Goal: Task Accomplishment & Management: Manage account settings

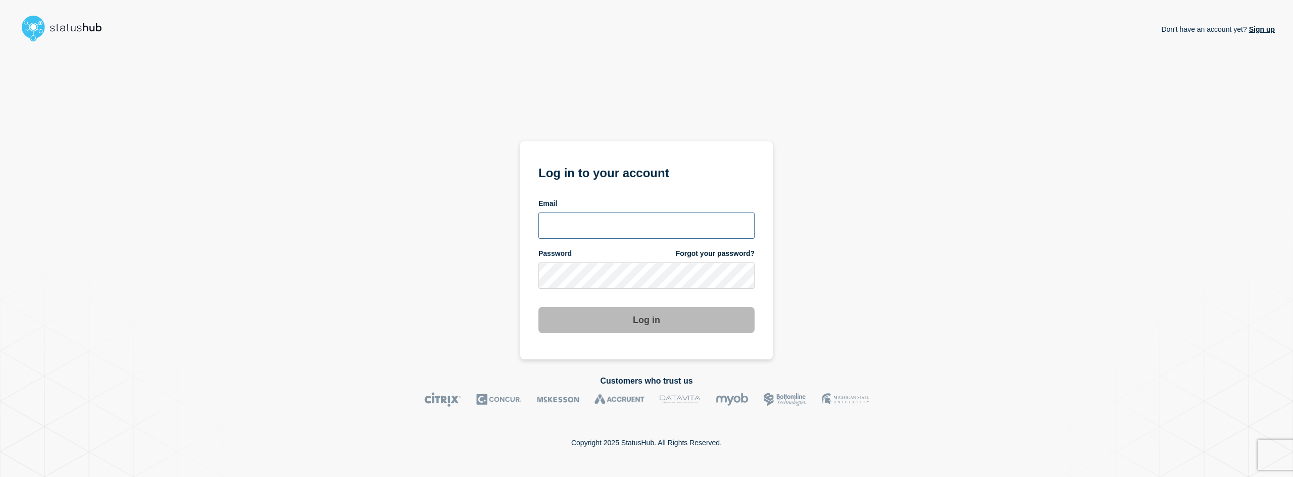
type input "abby@mswipe.ca"
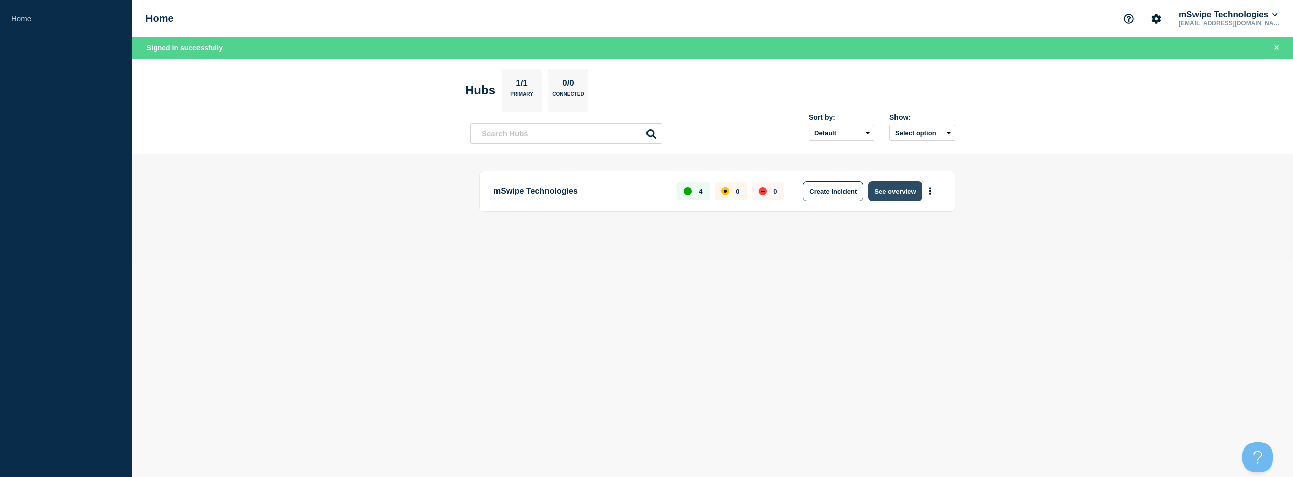
click at [896, 192] on button "See overview" at bounding box center [895, 191] width 54 height 20
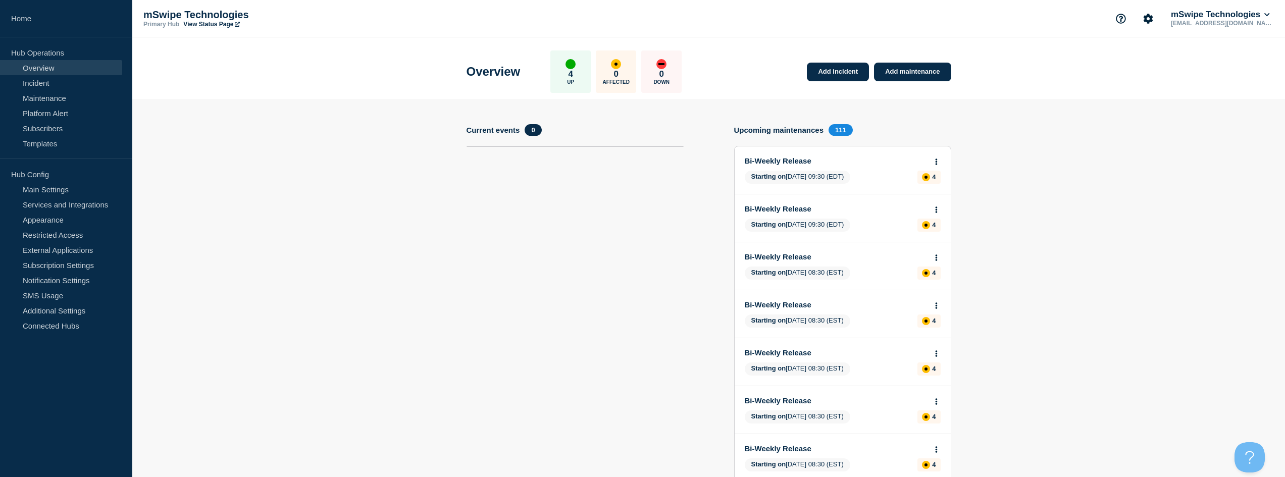
click at [935, 161] on icon at bounding box center [936, 162] width 3 height 7
click at [930, 197] on link "Edit maintenance" at bounding box center [935, 199] width 55 height 8
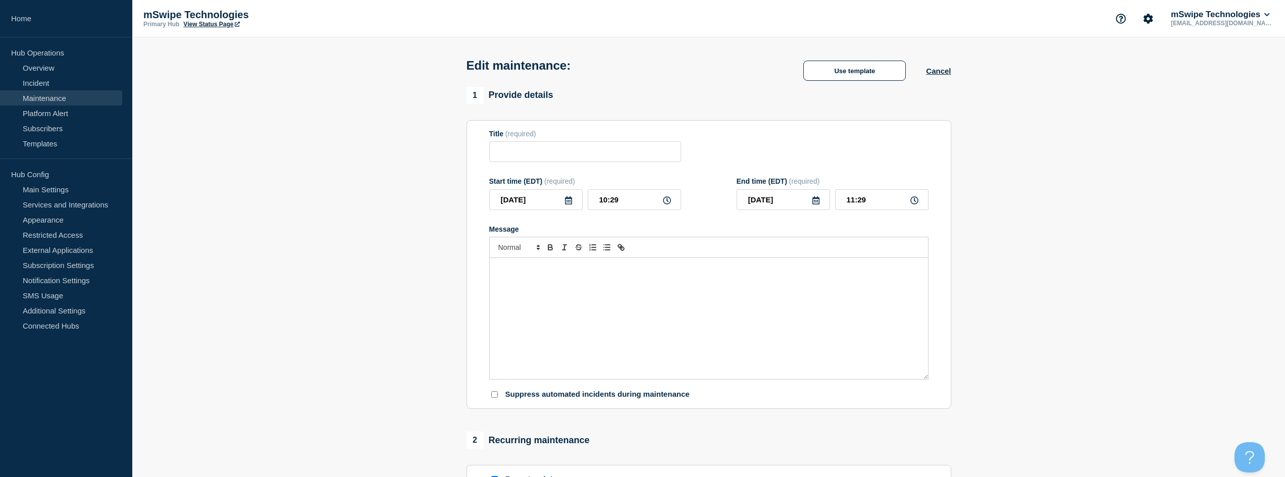
type input "Bi-Weekly Release"
type input "[DATE]"
type input "09:30"
type input "[DATE]"
type input "10:30"
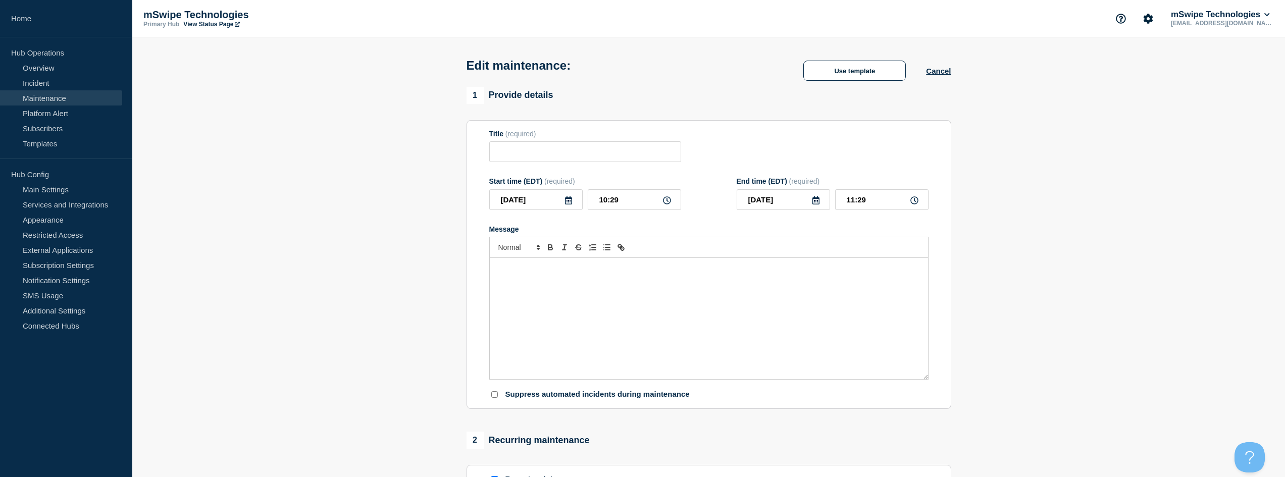
checkbox input "true"
click at [787, 296] on div "Bi-weekly release of updates that can impact both our test and production envir…" at bounding box center [709, 318] width 438 height 121
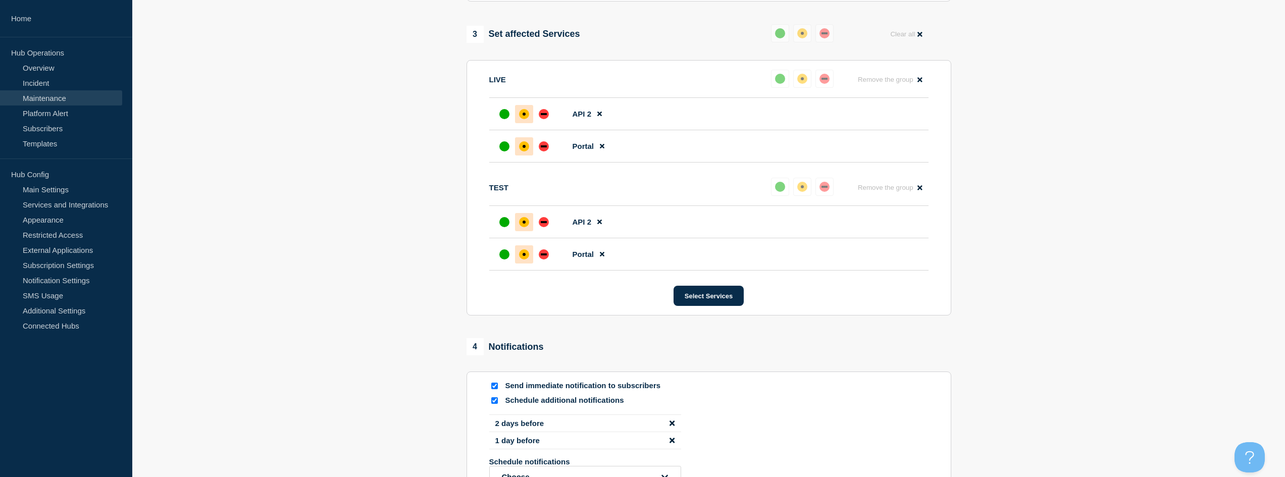
scroll to position [665, 0]
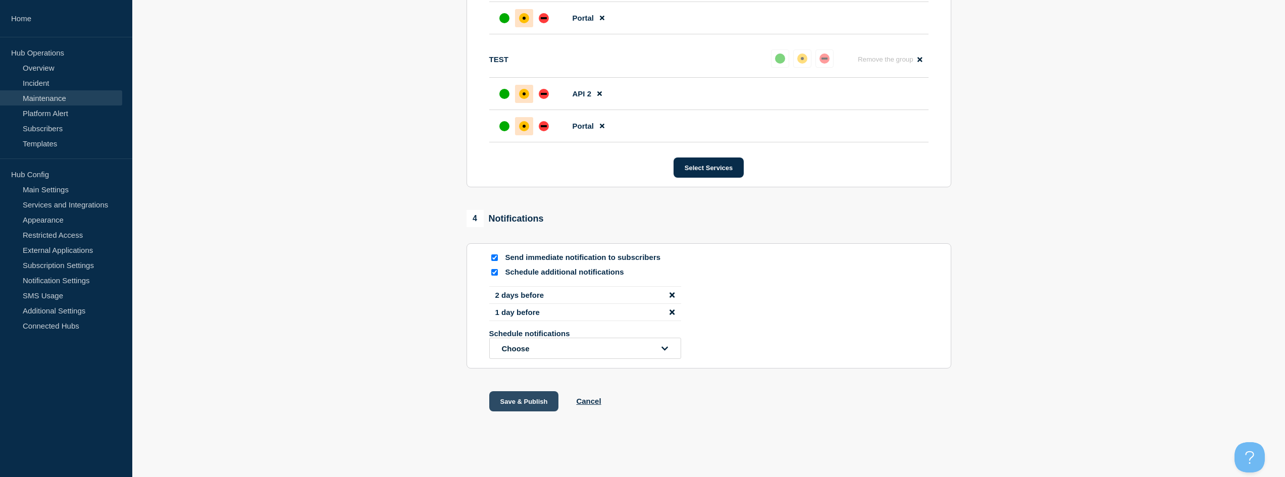
click at [529, 397] on button "Save & Publish" at bounding box center [524, 401] width 70 height 20
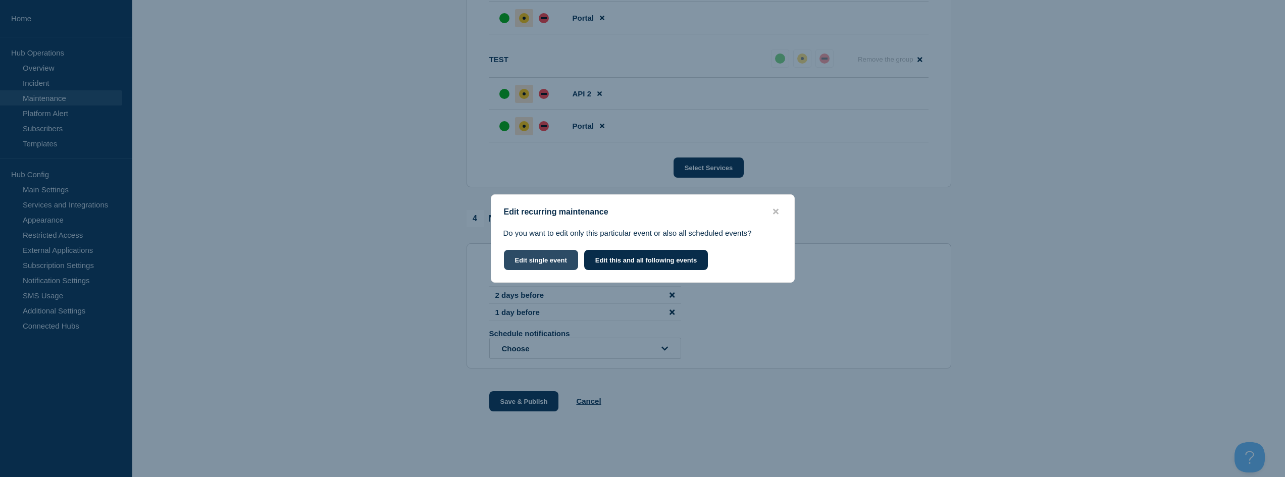
click at [548, 262] on button "Edit single event" at bounding box center [541, 260] width 74 height 20
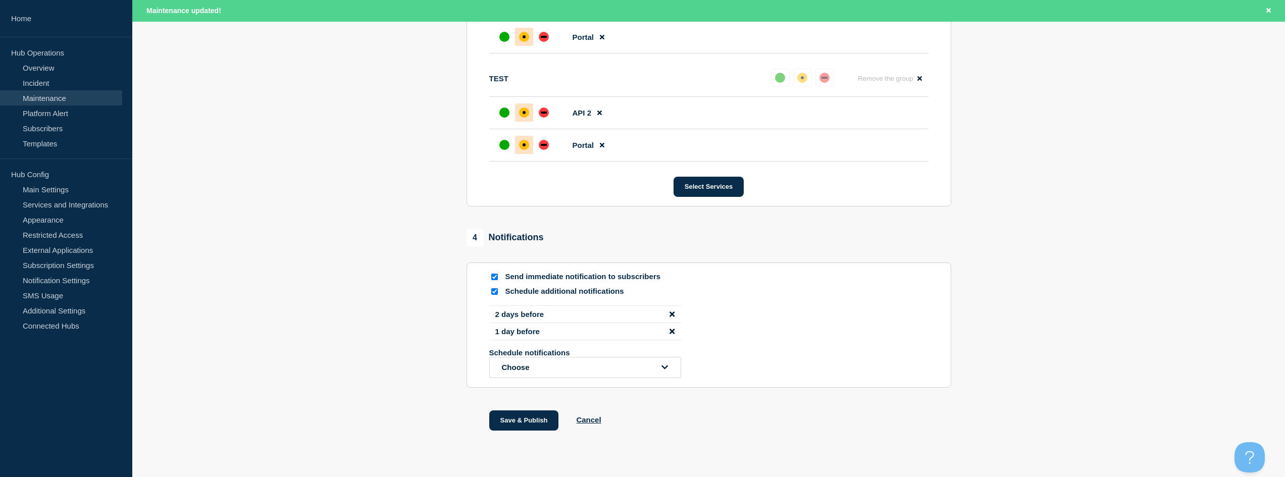
scroll to position [686, 0]
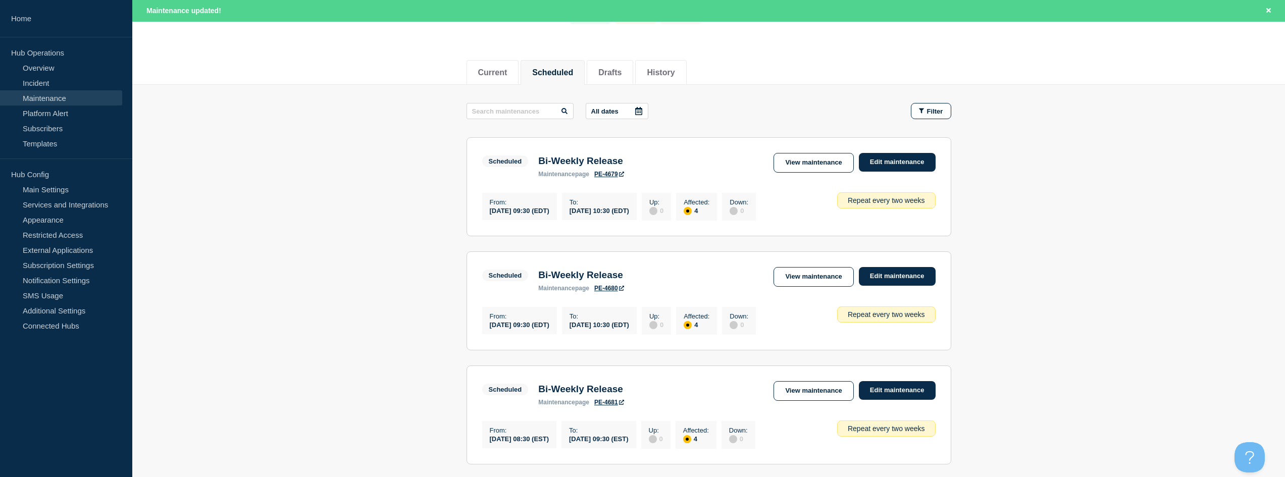
scroll to position [101, 0]
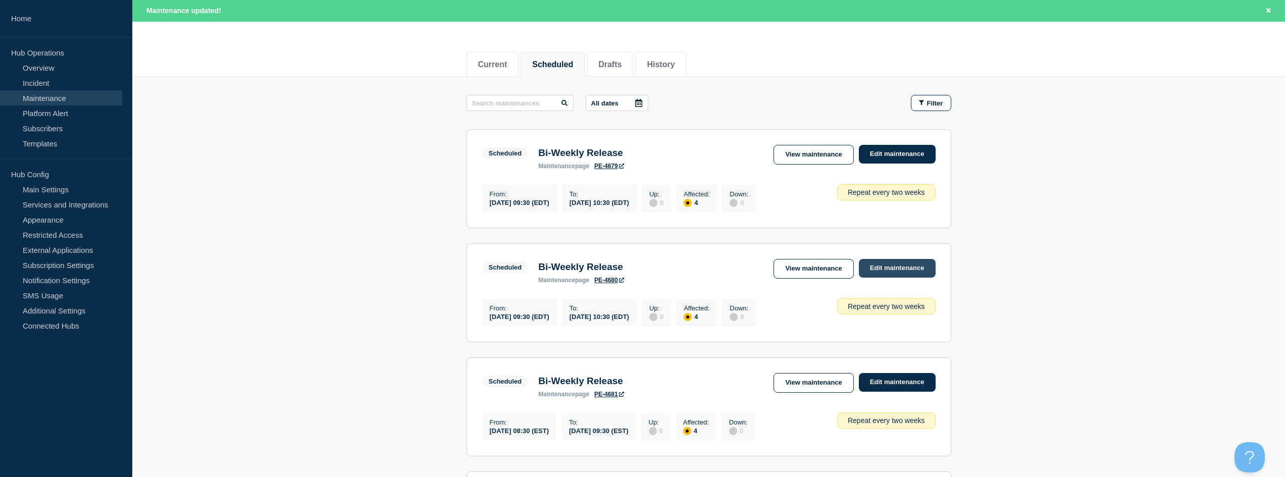
click at [883, 273] on link "Edit maintenance" at bounding box center [897, 268] width 77 height 19
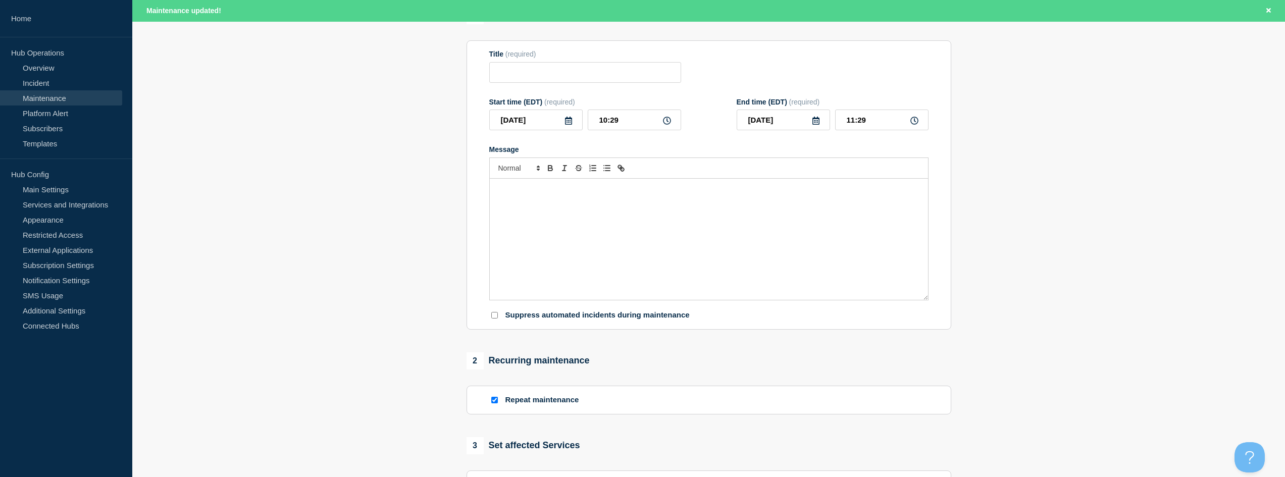
type input "Bi-Weekly Release"
type input "[DATE]"
type input "09:30"
type input "[DATE]"
type input "10:30"
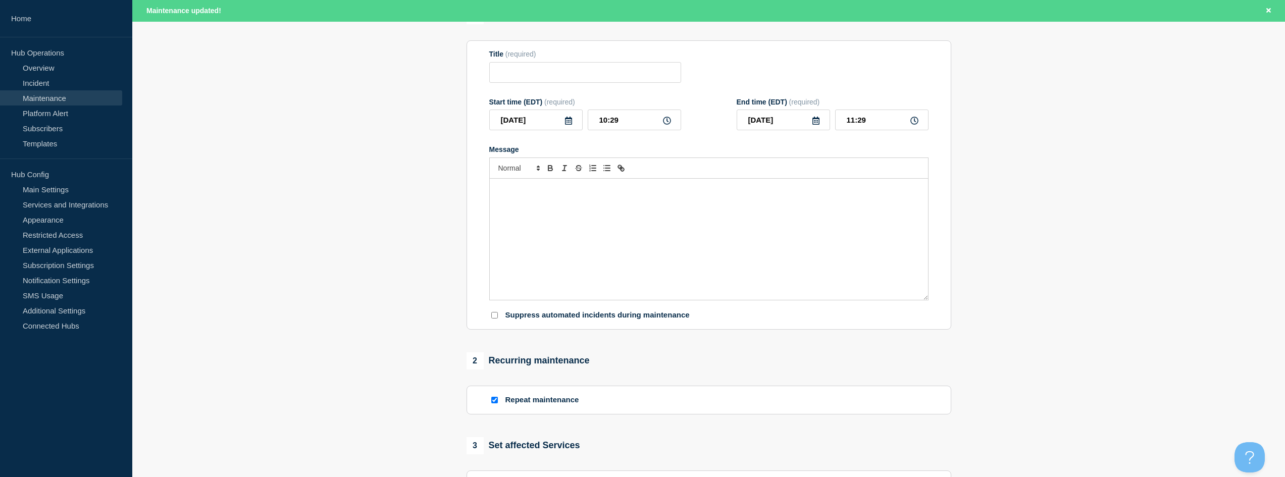
checkbox input "true"
click at [857, 264] on div "Bi-weekly release of updates that can impact both our test and production envir…" at bounding box center [709, 239] width 438 height 121
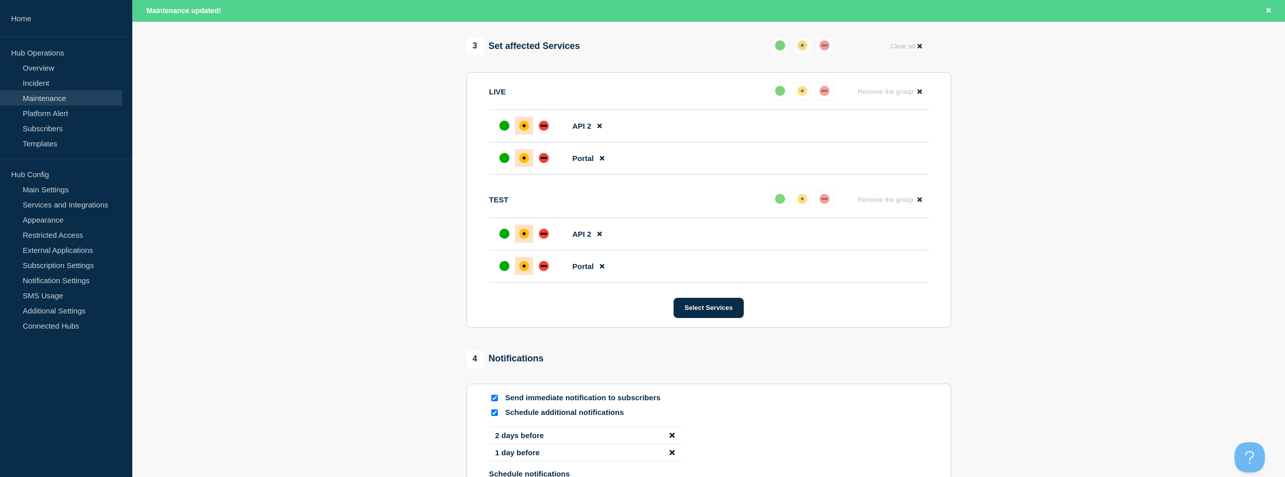
scroll to position [686, 0]
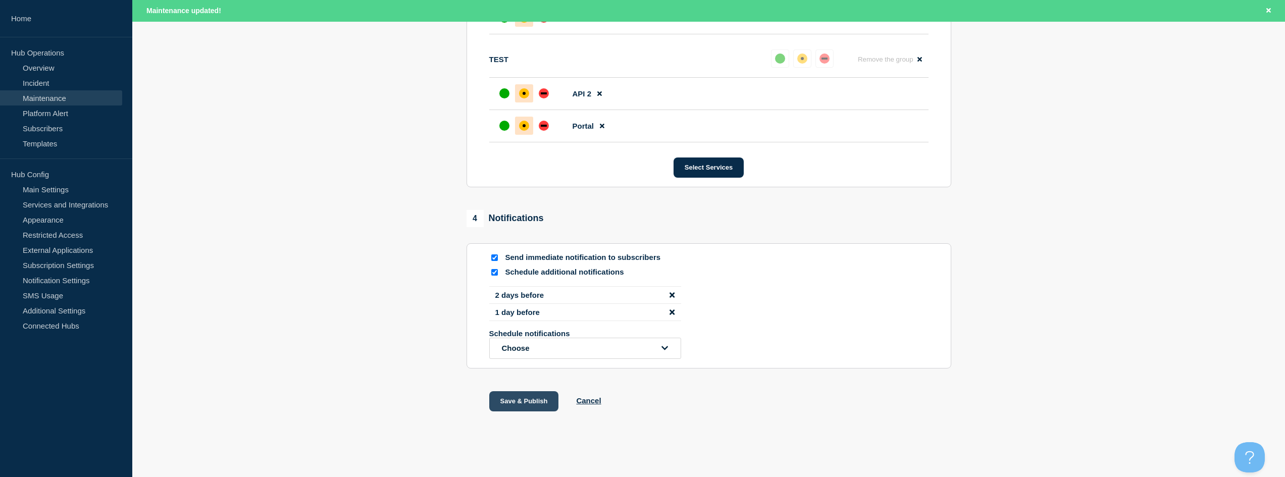
click at [523, 394] on button "Save & Publish" at bounding box center [524, 401] width 70 height 20
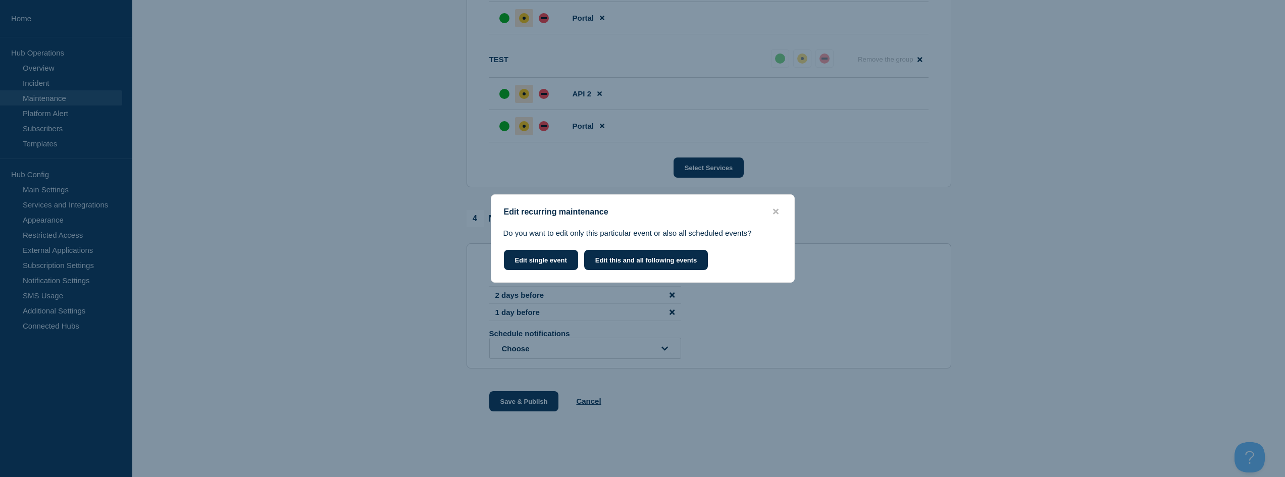
scroll to position [665, 0]
click at [533, 263] on button "Edit single event" at bounding box center [541, 260] width 74 height 20
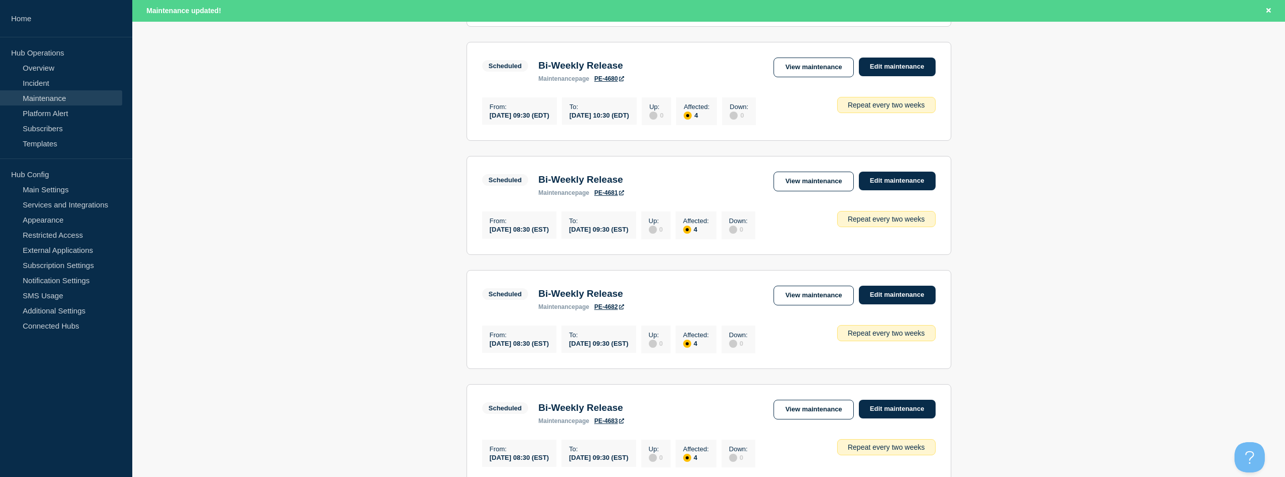
scroll to position [303, 0]
click at [901, 189] on link "Edit maintenance" at bounding box center [897, 180] width 77 height 19
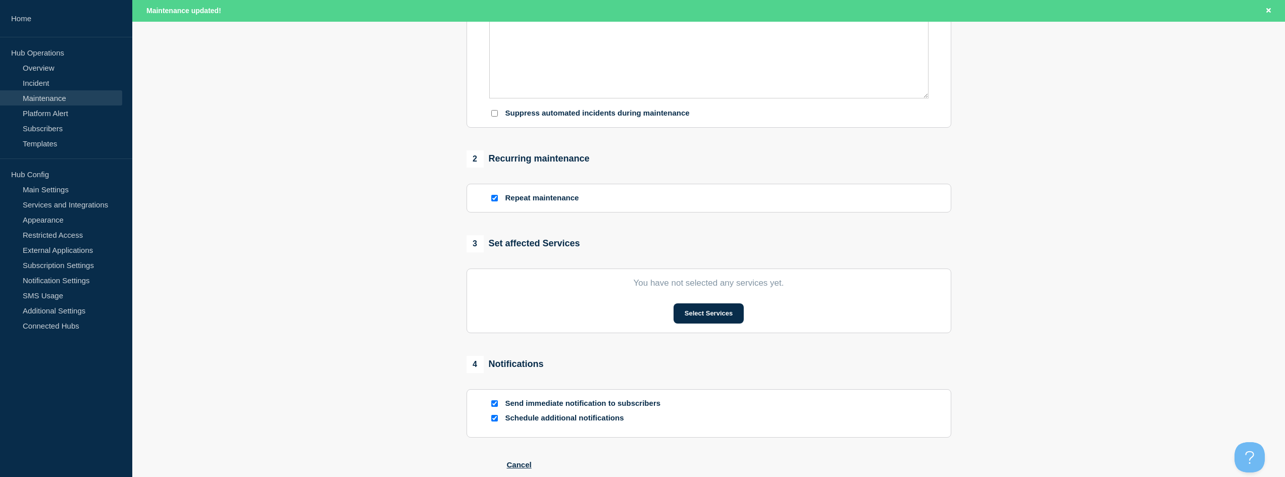
type input "Bi-Weekly Release"
type input "[DATE]"
type input "08:30"
type input "[DATE]"
type input "09:30"
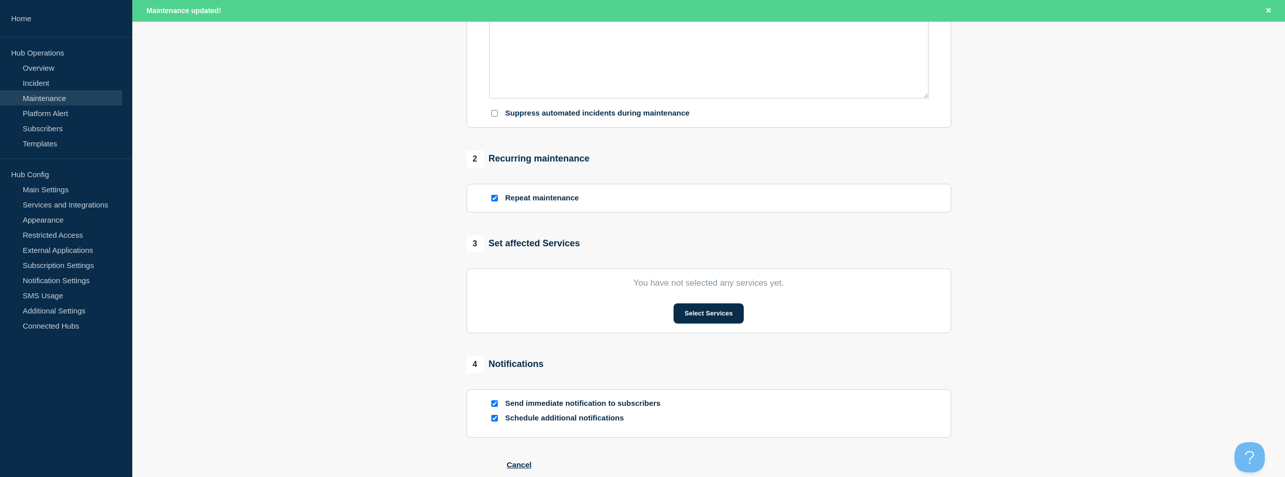
checkbox input "true"
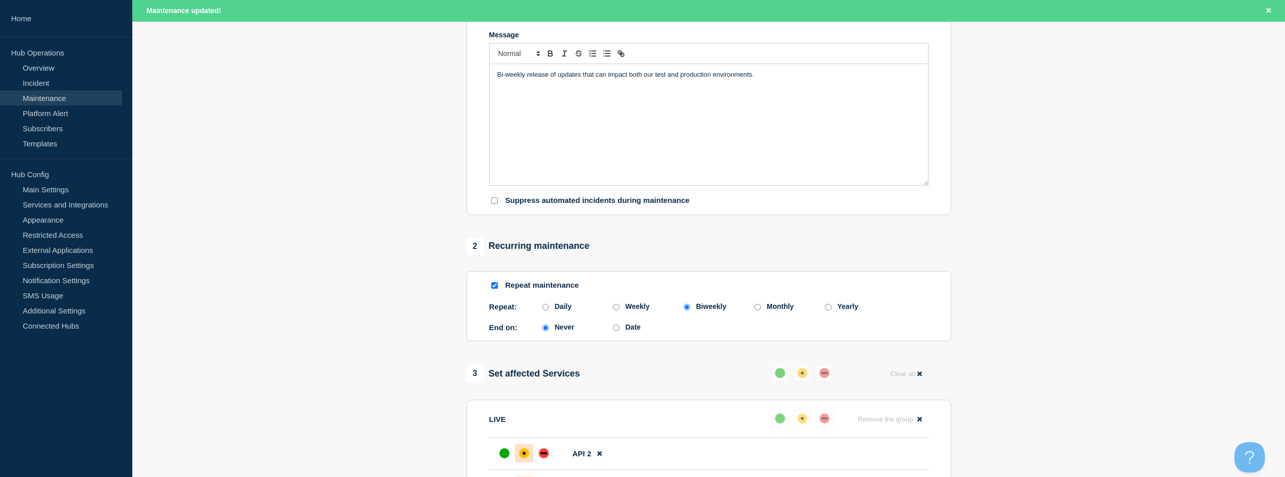
scroll to position [101, 0]
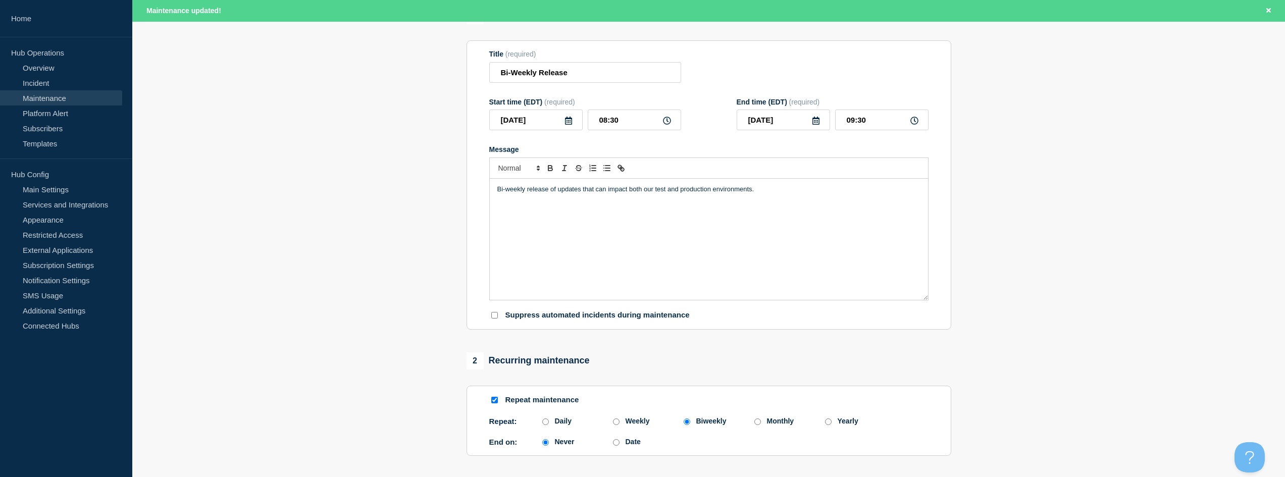
click at [823, 273] on div "Bi-weekly release of updates that can impact both our test and production envir…" at bounding box center [709, 239] width 438 height 121
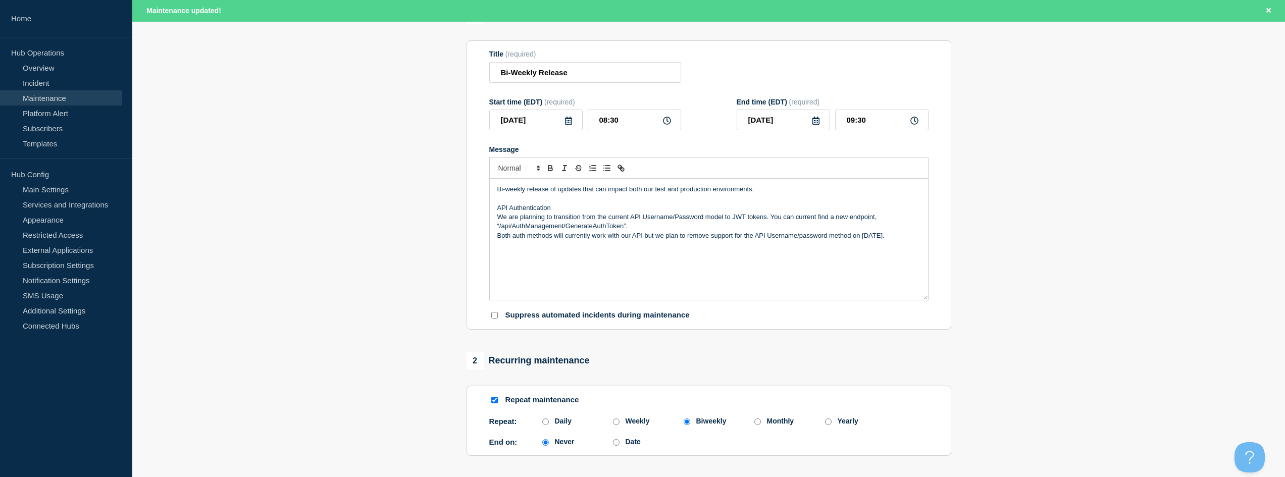
scroll to position [0, 0]
copy div "API Authentication We are planning to transition from the current API Username/…"
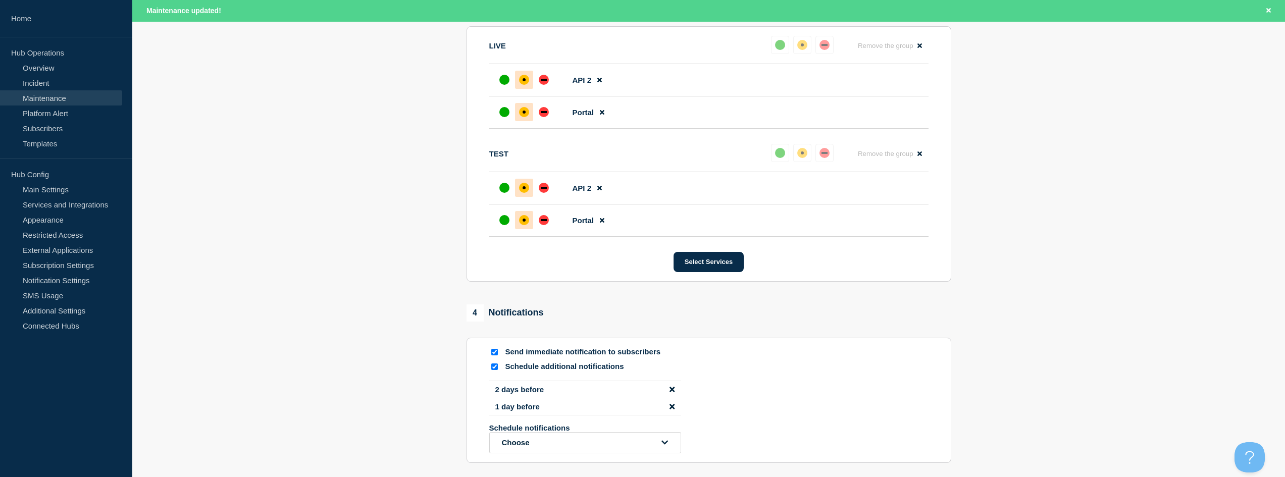
scroll to position [686, 0]
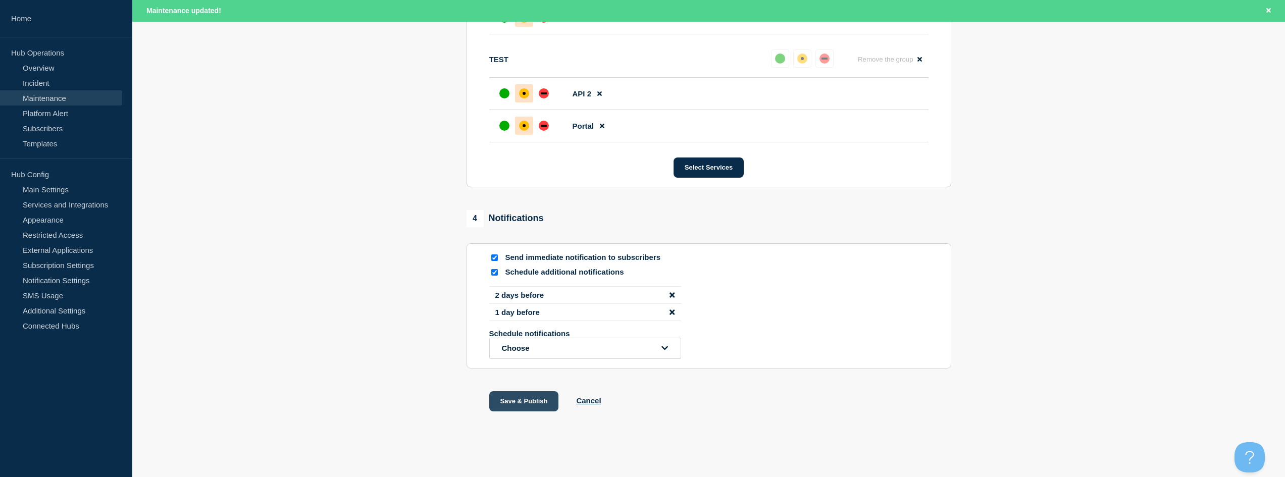
click at [506, 403] on button "Save & Publish" at bounding box center [524, 401] width 70 height 20
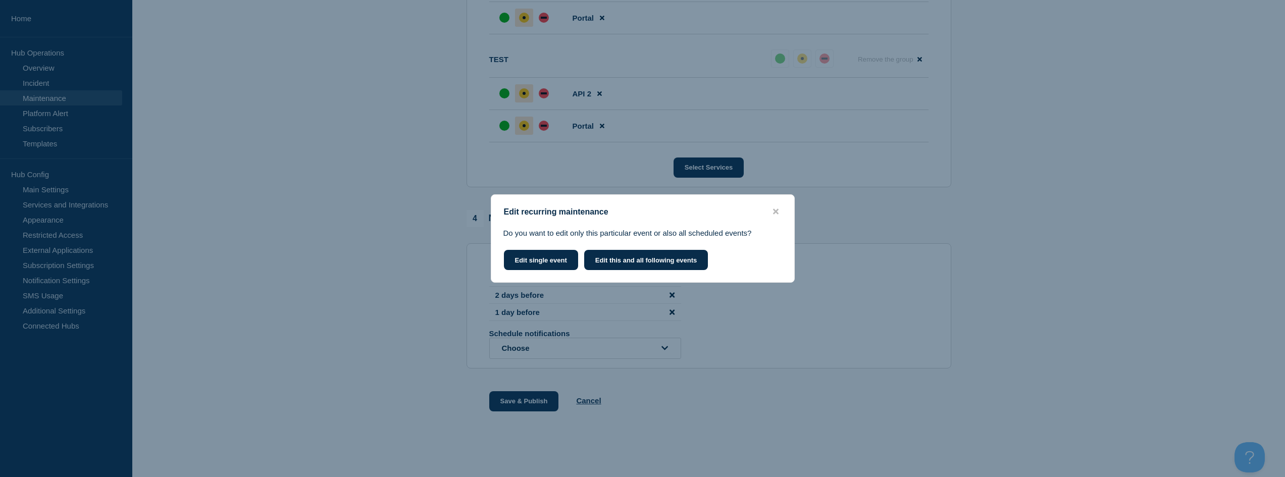
scroll to position [665, 0]
click at [542, 259] on button "Edit single event" at bounding box center [541, 260] width 74 height 20
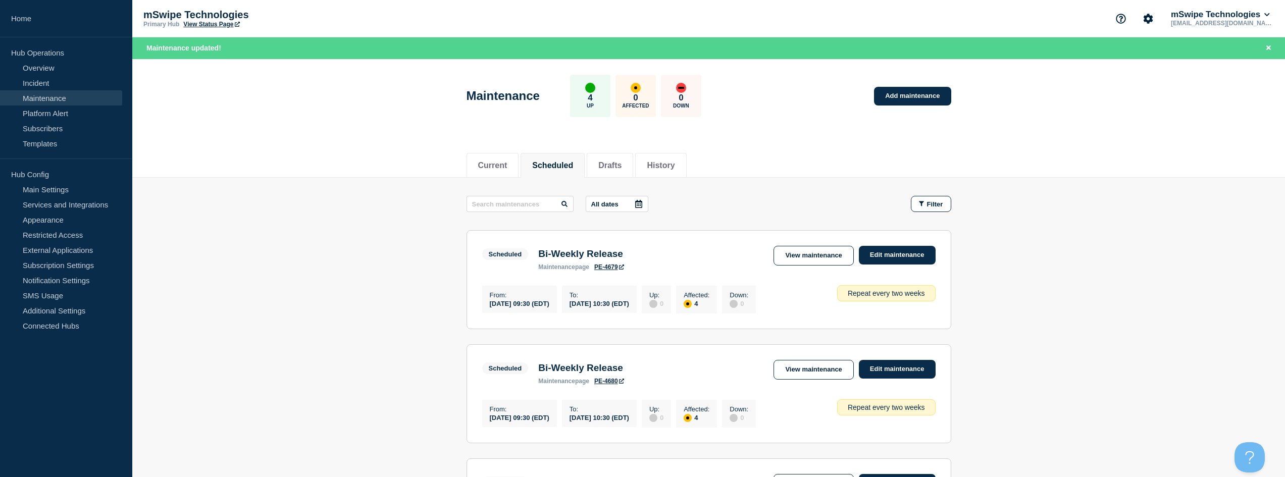
scroll to position [303, 0]
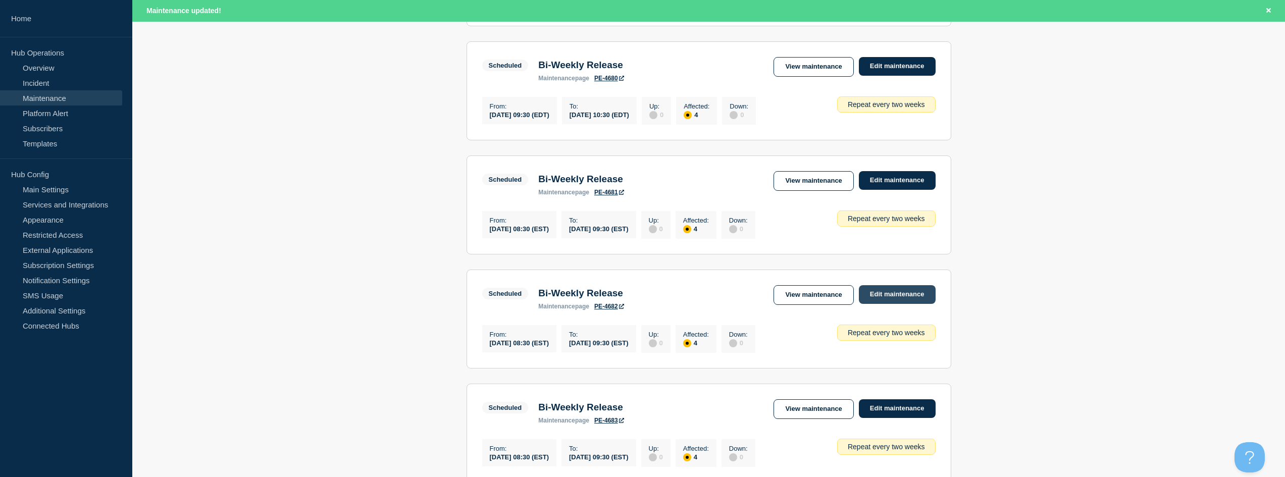
click at [924, 302] on link "Edit maintenance" at bounding box center [897, 294] width 77 height 19
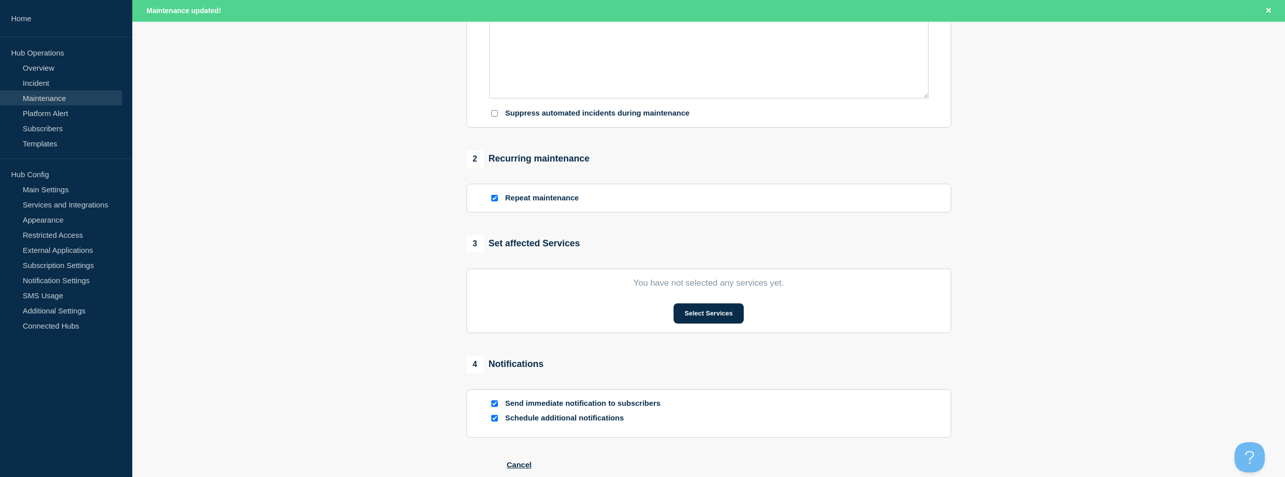
type input "Bi-Weekly Release"
type input "[DATE]"
type input "08:30"
type input "[DATE]"
type input "09:30"
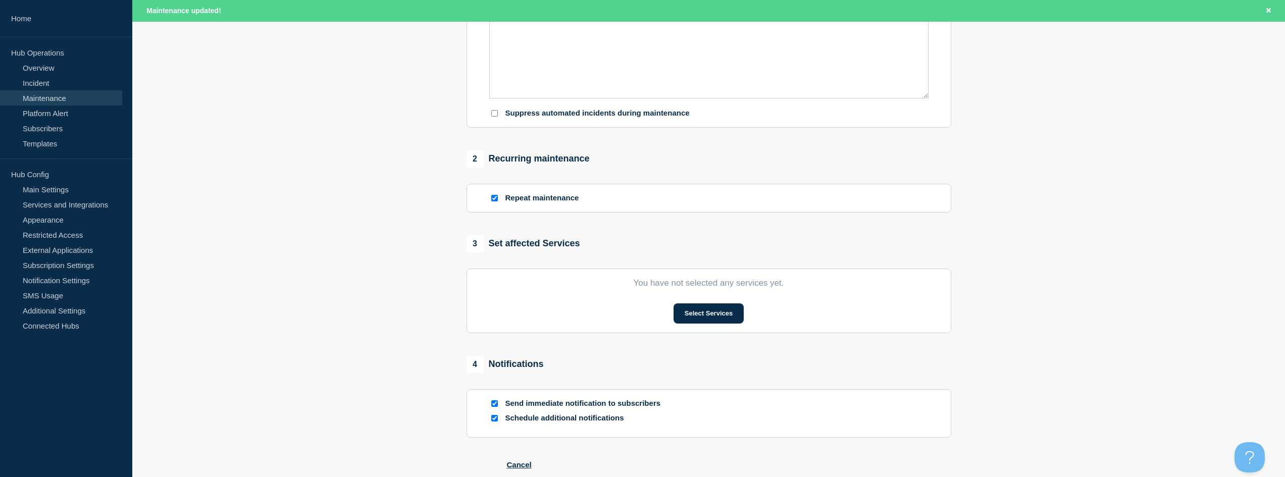
checkbox input "true"
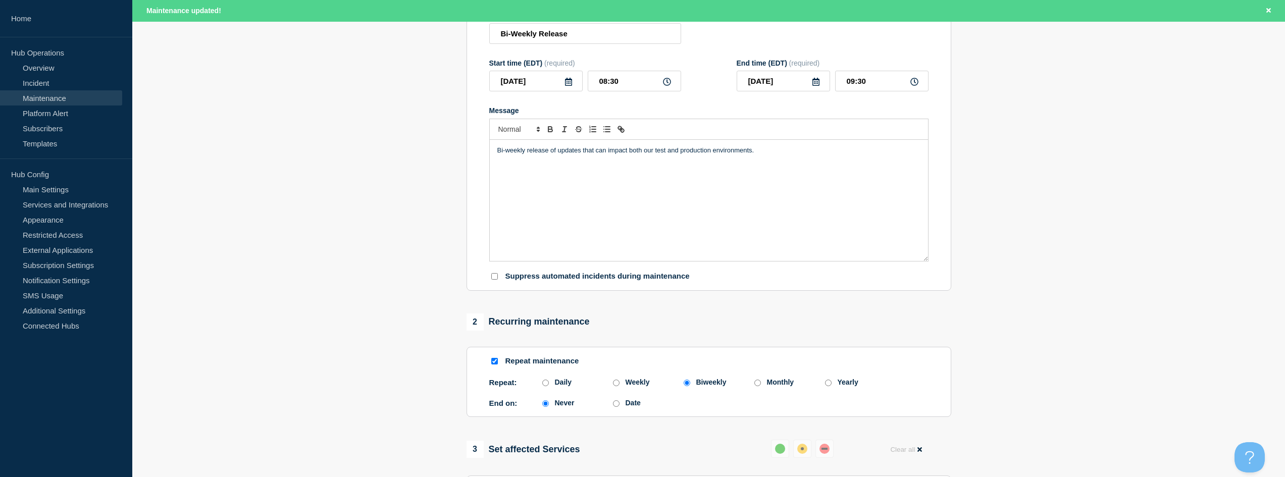
scroll to position [51, 0]
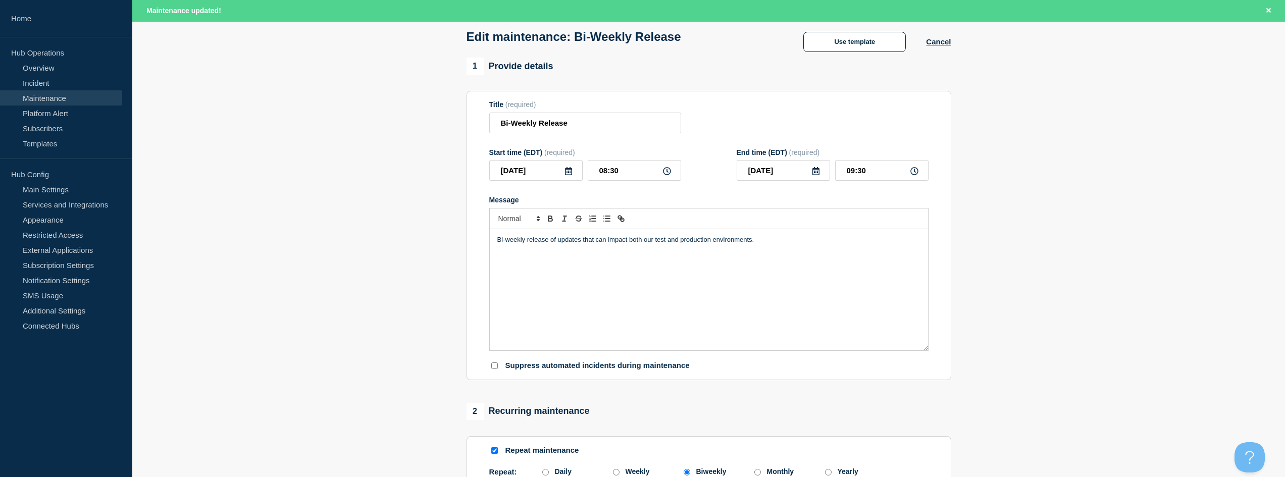
click at [806, 303] on div "Bi-weekly release of updates that can impact both our test and production envir…" at bounding box center [709, 289] width 438 height 121
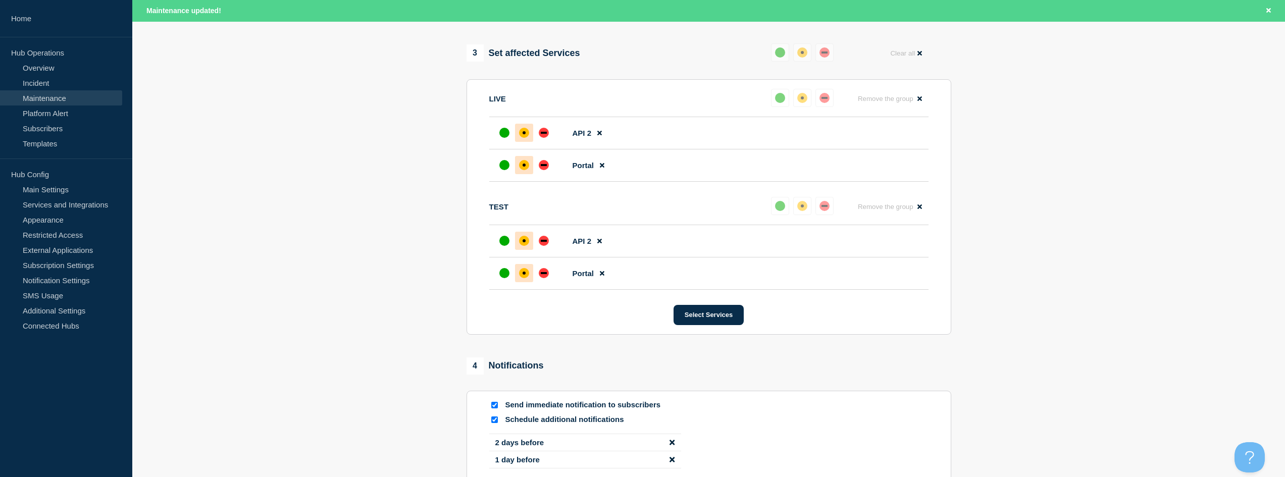
scroll to position [686, 0]
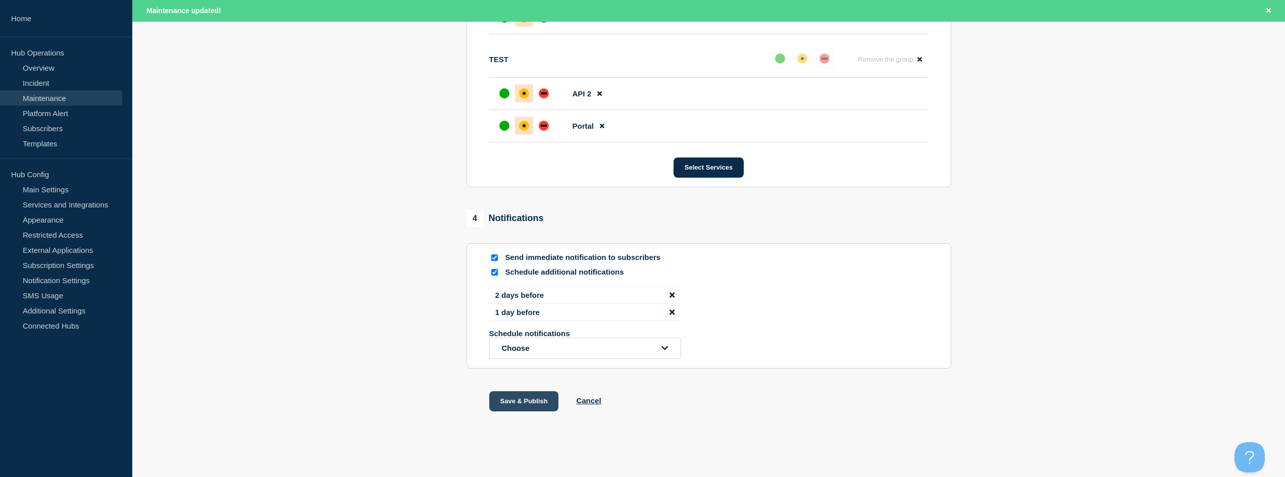
click at [522, 398] on button "Save & Publish" at bounding box center [524, 401] width 70 height 20
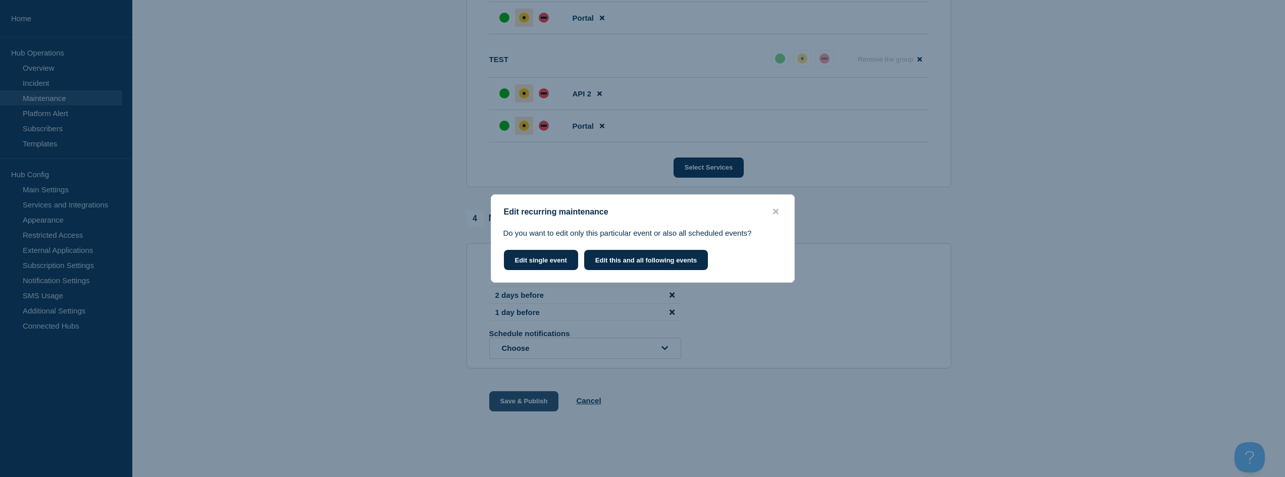
scroll to position [665, 0]
click at [553, 261] on button "Edit single event" at bounding box center [541, 260] width 74 height 20
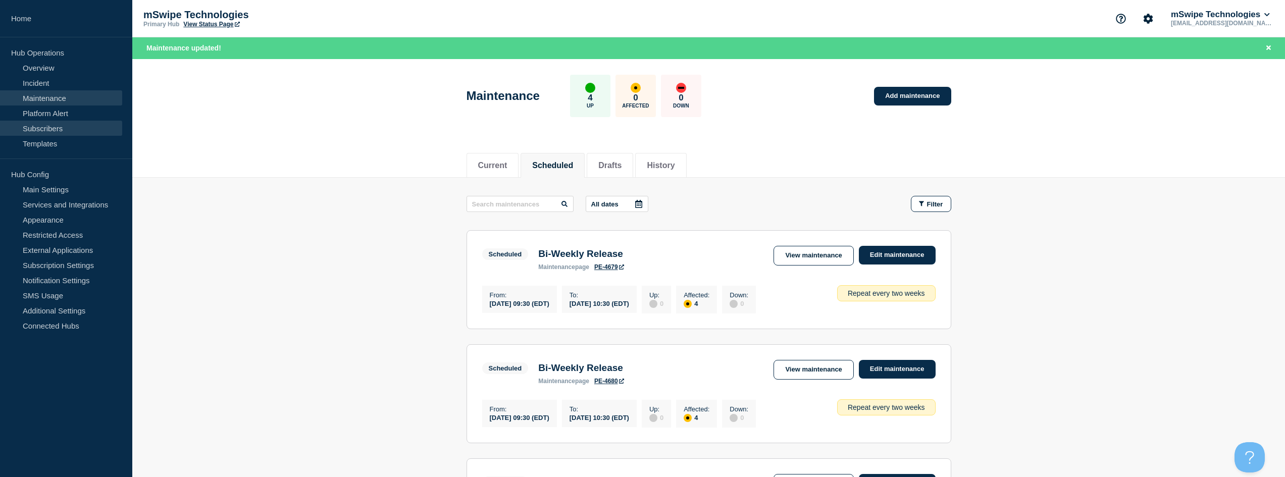
click at [48, 128] on link "Subscribers" at bounding box center [61, 128] width 122 height 15
